Goal: Information Seeking & Learning: Find contact information

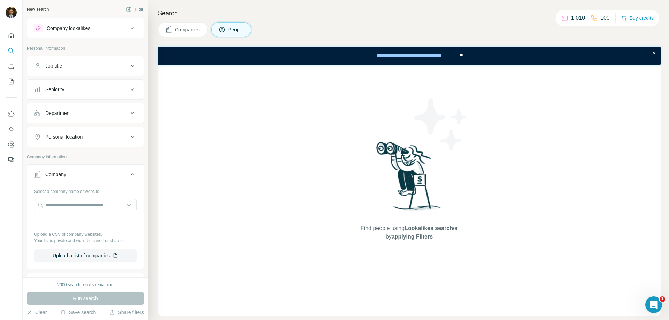
click at [128, 28] on icon at bounding box center [132, 28] width 8 height 8
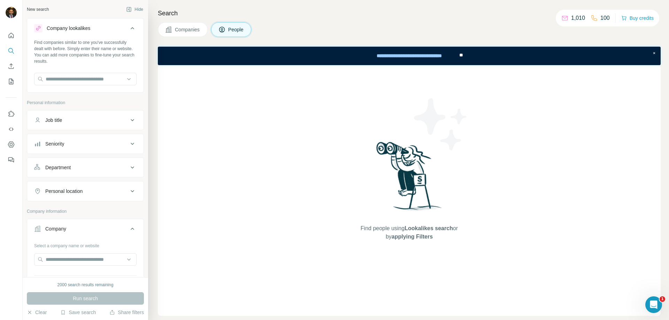
click at [122, 27] on div "Company lookalikes" at bounding box center [81, 28] width 94 height 8
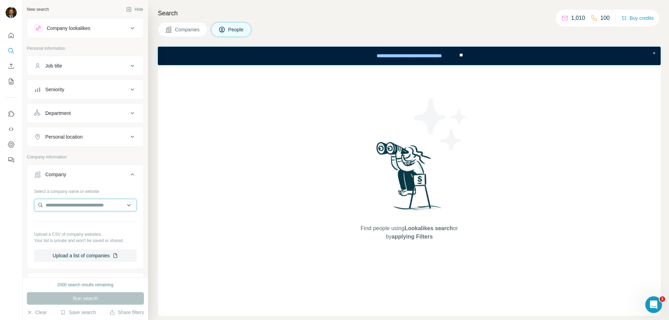
click at [71, 208] on input "text" at bounding box center [85, 205] width 102 height 13
paste input "**********"
type input "**********"
click at [68, 224] on p "BPI Learn" at bounding box center [70, 220] width 33 height 7
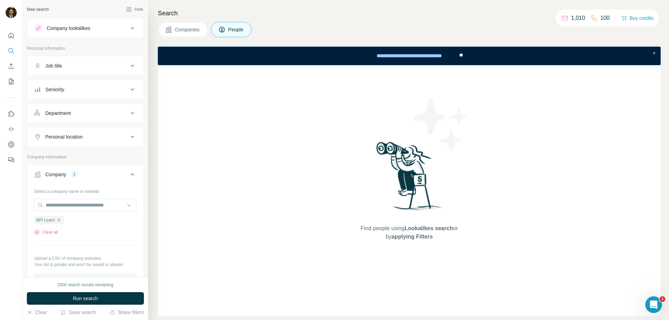
scroll to position [70, 0]
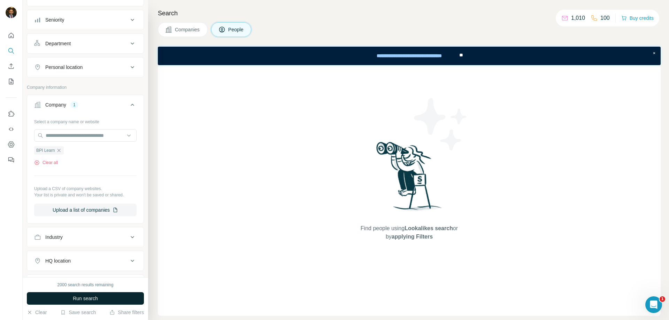
click at [92, 298] on span "Run search" at bounding box center [85, 298] width 25 height 7
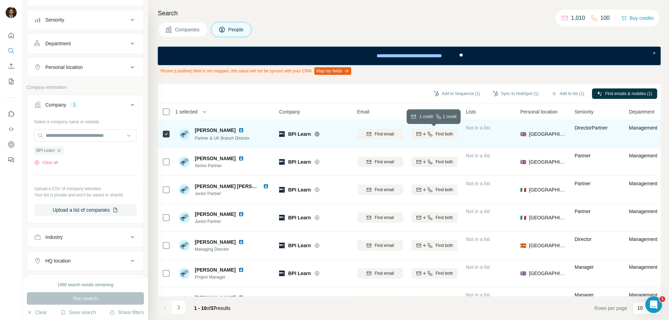
click at [436, 134] on span "Find both" at bounding box center [444, 134] width 17 height 6
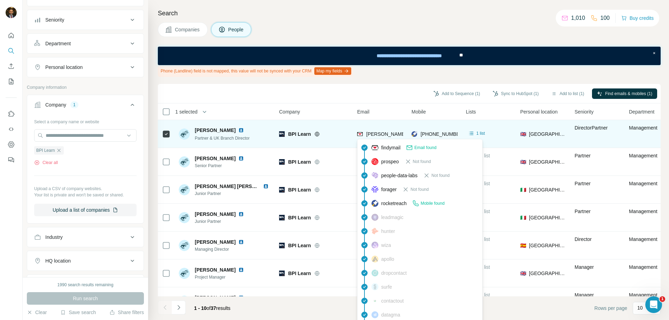
click at [386, 135] on span "[PERSON_NAME][EMAIL_ADDRESS][PERSON_NAME][DOMAIN_NAME]" at bounding box center [447, 134] width 163 height 6
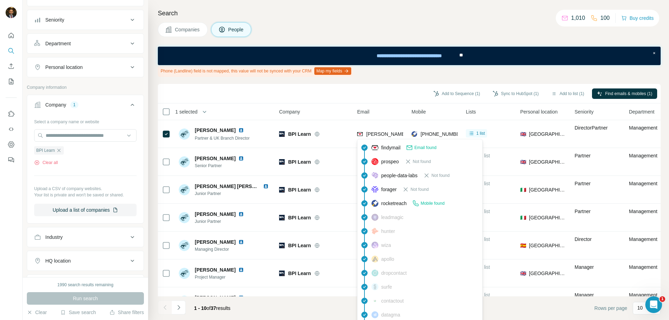
click at [384, 96] on div "Add to Sequence (1) Sync to HubSpot (1) Add to list (1) Find emails & mobiles (…" at bounding box center [409, 93] width 496 height 12
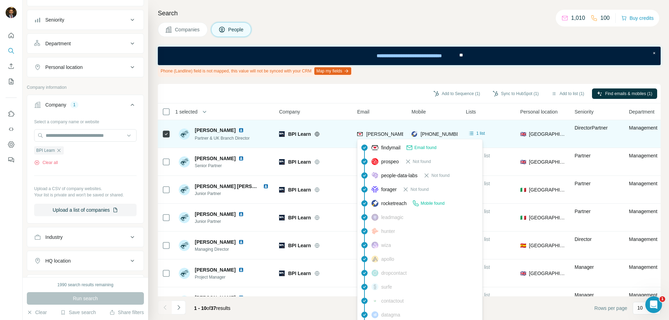
click at [389, 133] on span "[PERSON_NAME][EMAIL_ADDRESS][PERSON_NAME][DOMAIN_NAME]" at bounding box center [447, 134] width 163 height 6
click at [388, 133] on span "[PERSON_NAME][EMAIL_ADDRESS][PERSON_NAME][DOMAIN_NAME]" at bounding box center [447, 134] width 163 height 6
click at [367, 135] on span "[PERSON_NAME][EMAIL_ADDRESS][PERSON_NAME][DOMAIN_NAME]" at bounding box center [447, 134] width 163 height 6
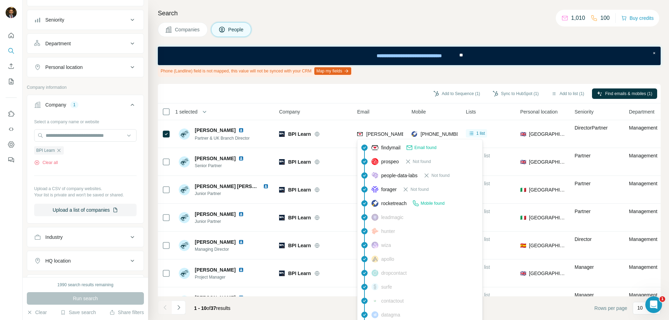
click at [481, 75] on div "Phone (Landline) field is not mapped, this value will not be synced with your C…" at bounding box center [409, 71] width 503 height 12
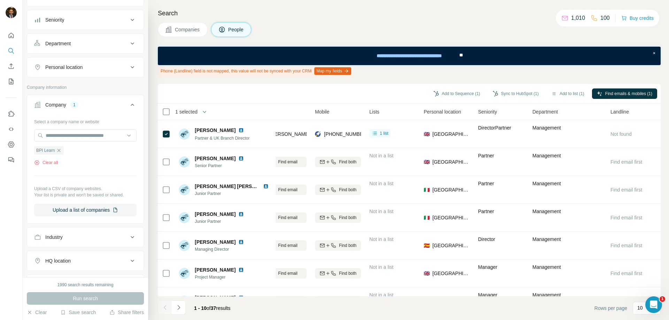
scroll to position [0, 0]
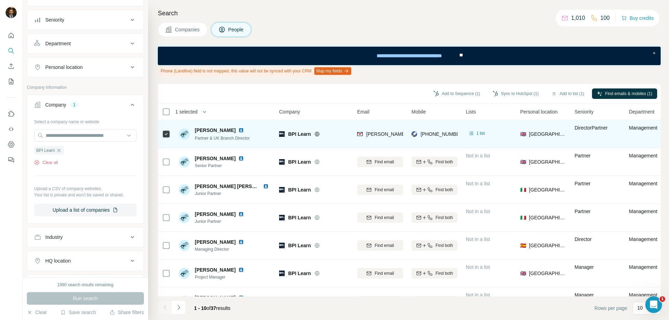
click at [211, 130] on span "[PERSON_NAME]" at bounding box center [215, 130] width 41 height 7
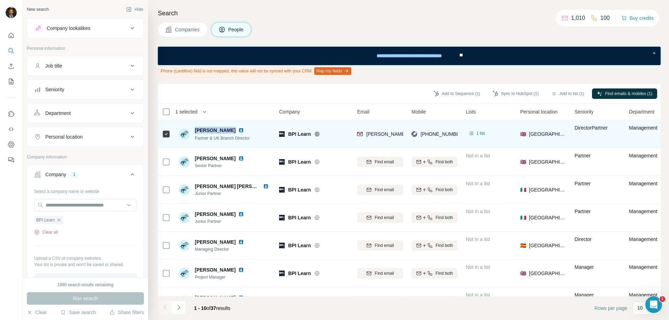
drag, startPoint x: 228, startPoint y: 130, endPoint x: 196, endPoint y: 130, distance: 32.1
click at [196, 130] on span "[PERSON_NAME]" at bounding box center [215, 130] width 41 height 7
copy span "[PERSON_NAME]"
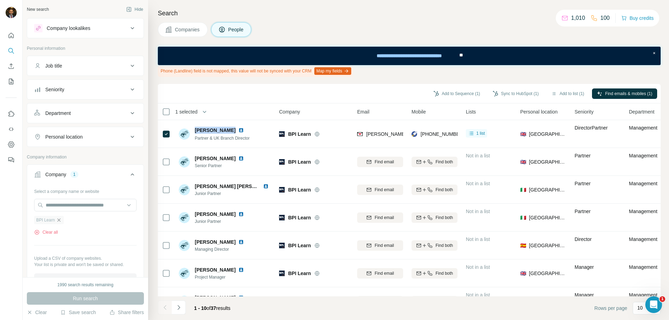
click at [60, 220] on icon "button" at bounding box center [59, 220] width 6 height 6
click at [62, 204] on input "text" at bounding box center [85, 205] width 102 height 13
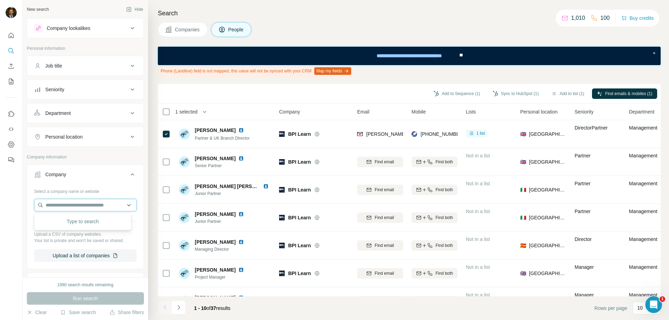
paste input "**********"
type input "**********"
click at [87, 227] on p "[DOMAIN_NAME]" at bounding box center [70, 227] width 33 height 6
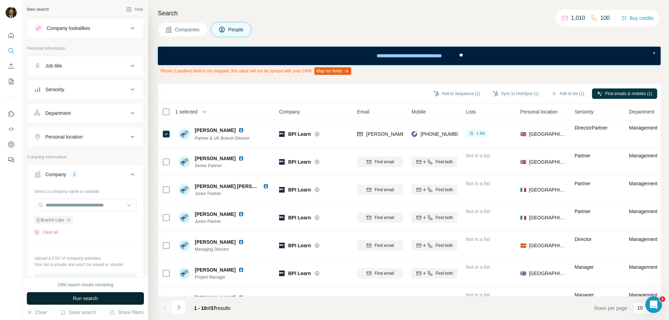
scroll to position [70, 0]
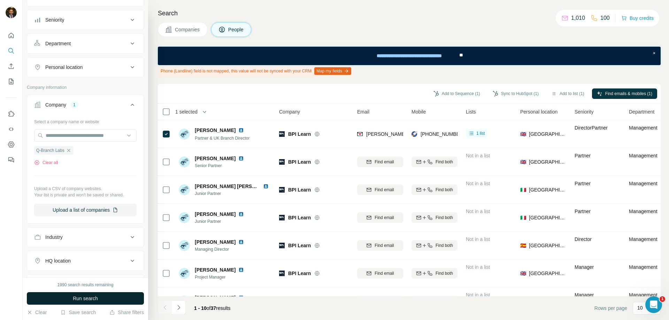
click at [88, 301] on span "Run search" at bounding box center [85, 298] width 25 height 7
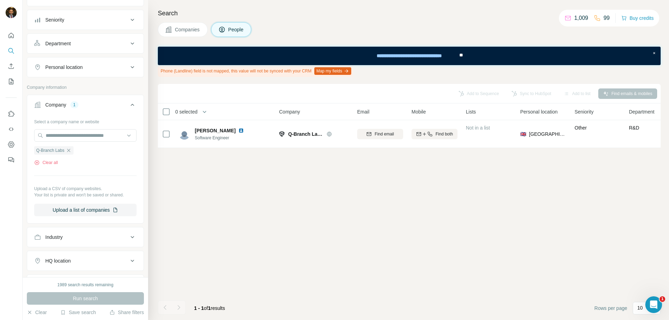
scroll to position [0, 0]
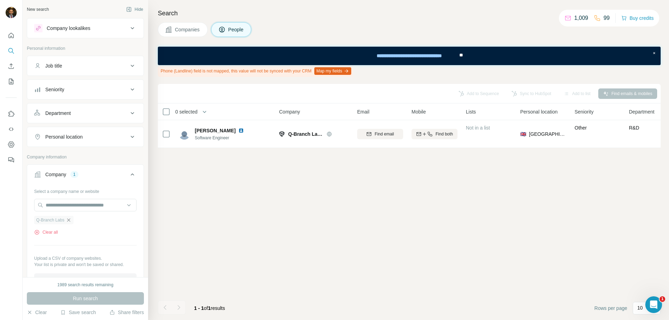
click at [69, 221] on icon "button" at bounding box center [69, 220] width 6 height 6
click at [61, 209] on input "text" at bounding box center [85, 205] width 102 height 13
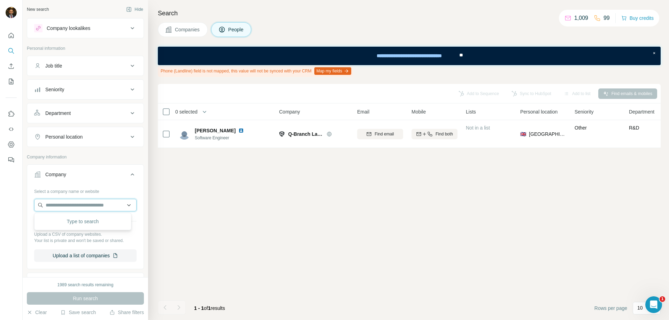
paste input "**********"
type input "**********"
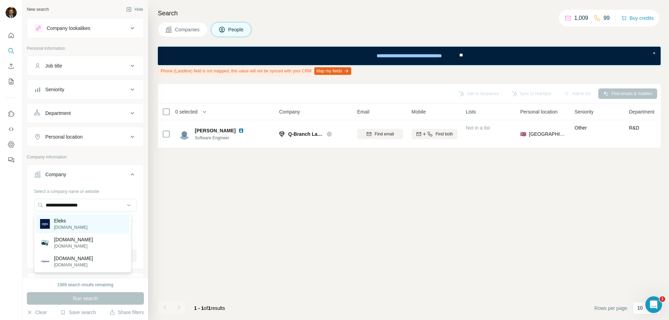
click at [72, 226] on p "[DOMAIN_NAME]" at bounding box center [70, 227] width 33 height 6
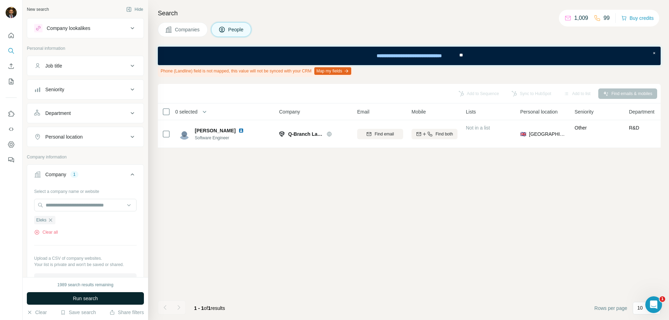
click at [86, 296] on span "Run search" at bounding box center [85, 298] width 25 height 7
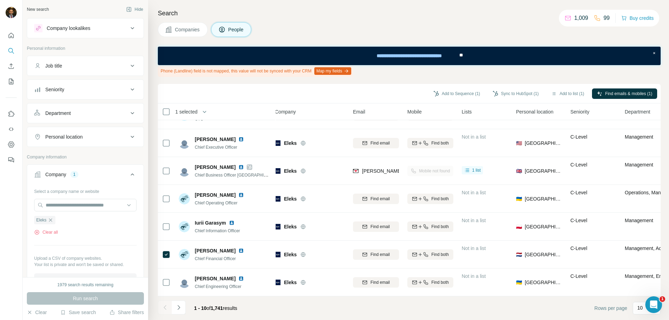
scroll to position [105, 0]
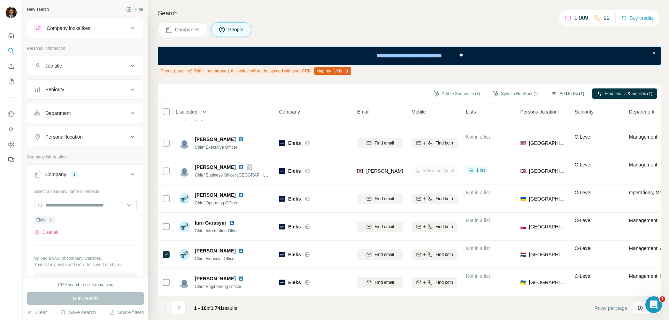
click at [565, 94] on button "Add to list (1)" at bounding box center [567, 94] width 43 height 10
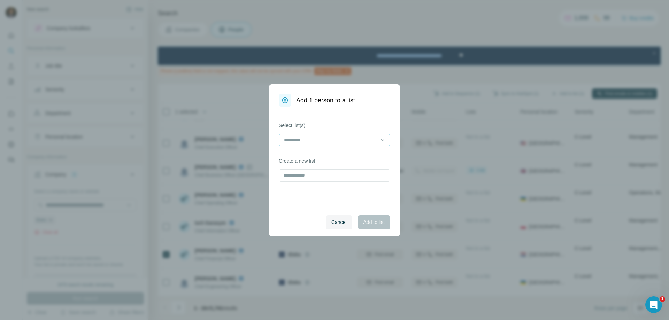
click at [298, 140] on input at bounding box center [330, 140] width 94 height 8
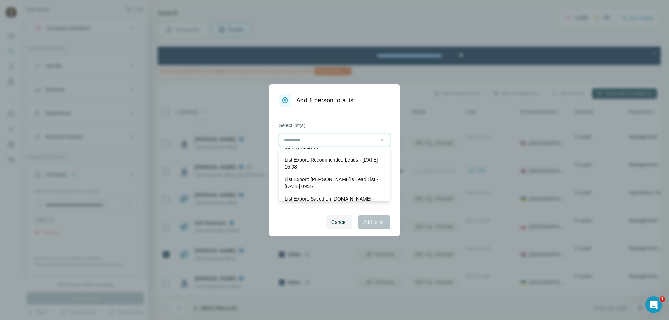
scroll to position [28, 0]
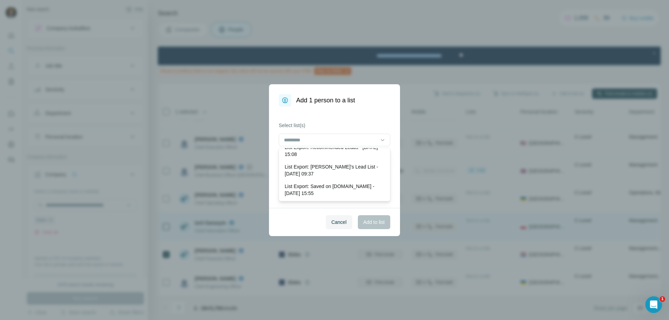
click at [338, 221] on span "Cancel" at bounding box center [338, 222] width 15 height 7
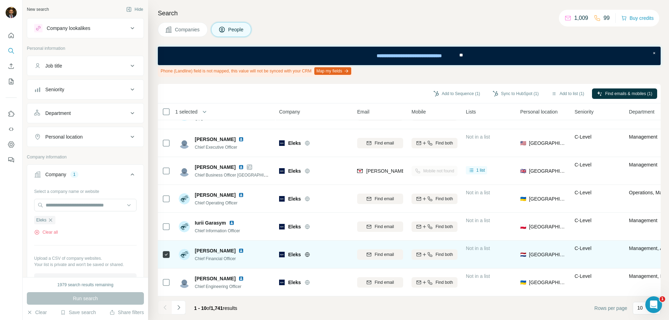
drag, startPoint x: 239, startPoint y: 248, endPoint x: 196, endPoint y: 248, distance: 43.2
click at [196, 248] on div "[PERSON_NAME]" at bounding box center [221, 250] width 52 height 7
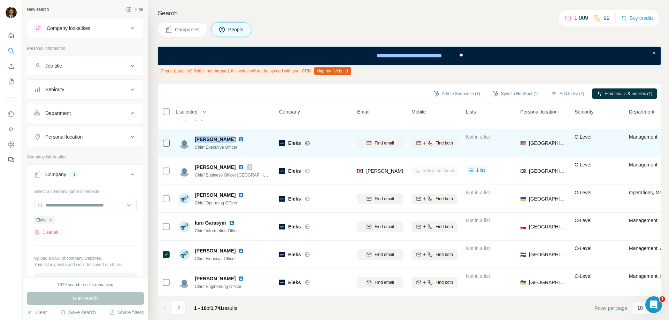
drag, startPoint x: 225, startPoint y: 139, endPoint x: 196, endPoint y: 136, distance: 29.7
click at [196, 136] on span "[PERSON_NAME]" at bounding box center [215, 139] width 41 height 7
click at [250, 140] on div "[PERSON_NAME] Chief Executive Officer" at bounding box center [225, 142] width 93 height 19
drag, startPoint x: 225, startPoint y: 137, endPoint x: 196, endPoint y: 135, distance: 29.7
click at [196, 136] on span "[PERSON_NAME]" at bounding box center [215, 139] width 41 height 7
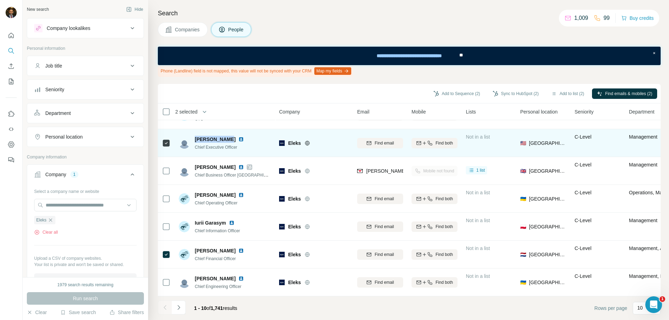
copy span "[PERSON_NAME]"
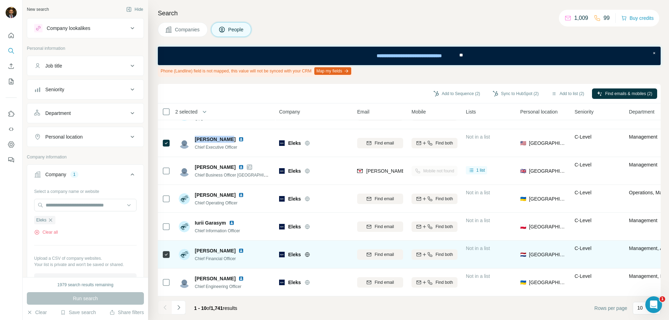
drag, startPoint x: 195, startPoint y: 248, endPoint x: 239, endPoint y: 248, distance: 44.3
click at [239, 248] on div "[PERSON_NAME]" at bounding box center [221, 250] width 52 height 7
copy span "[PERSON_NAME]"
